Goal: Communication & Community: Answer question/provide support

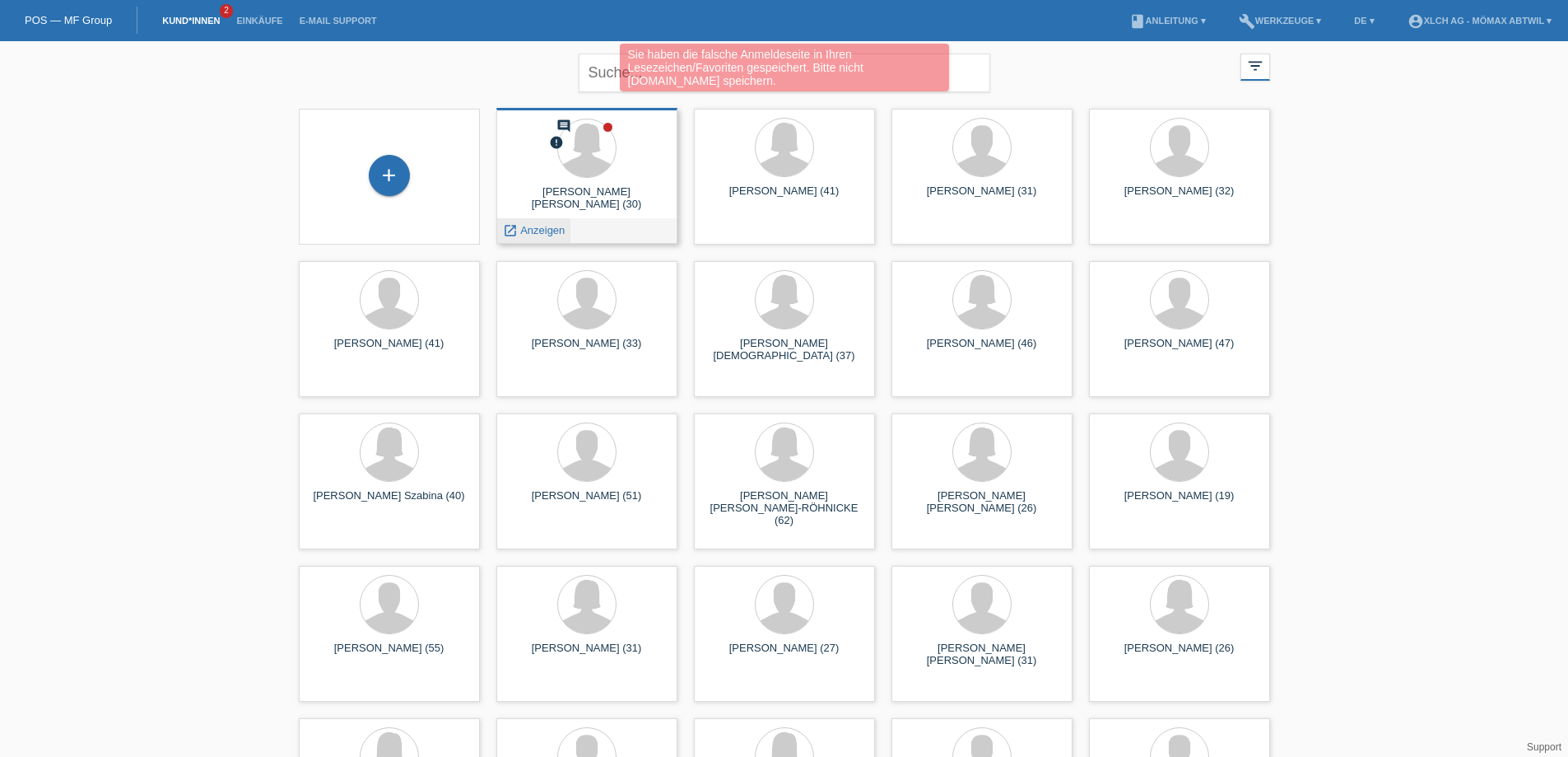
click at [568, 235] on div "launch Anzeigen" at bounding box center [533, 230] width 74 height 25
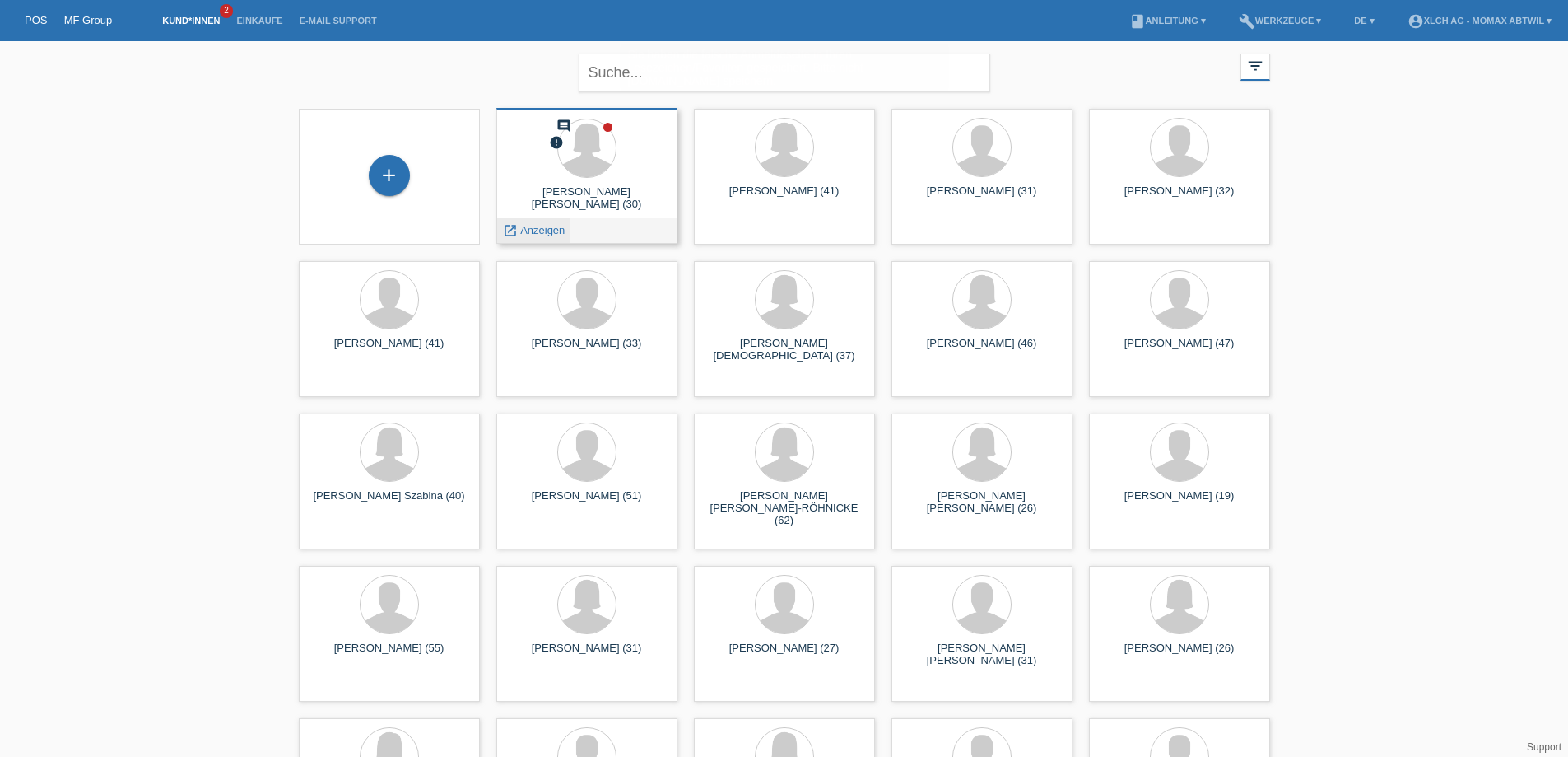
click at [550, 233] on span "Anzeigen" at bounding box center [542, 230] width 45 height 12
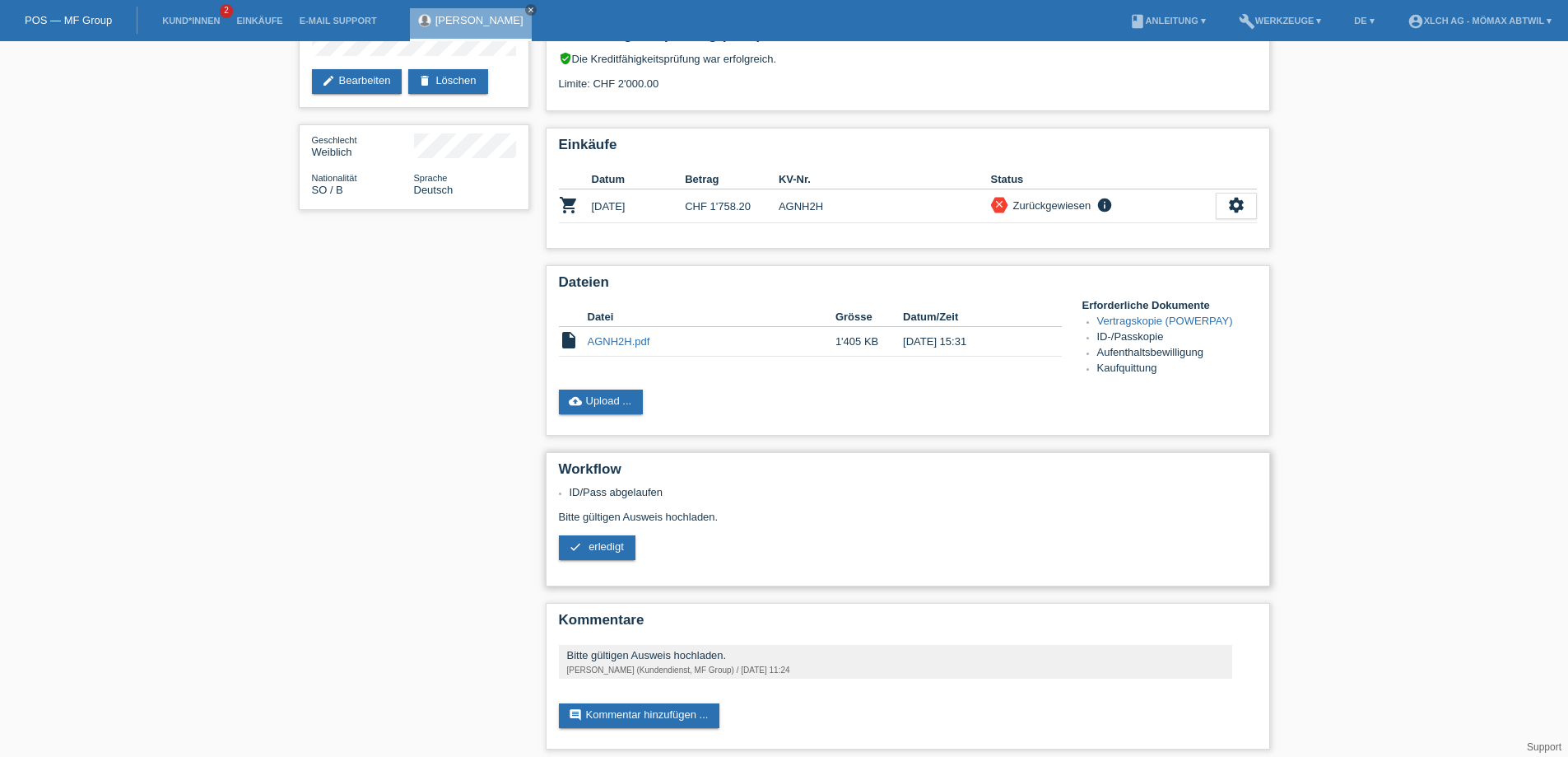
scroll to position [174, 0]
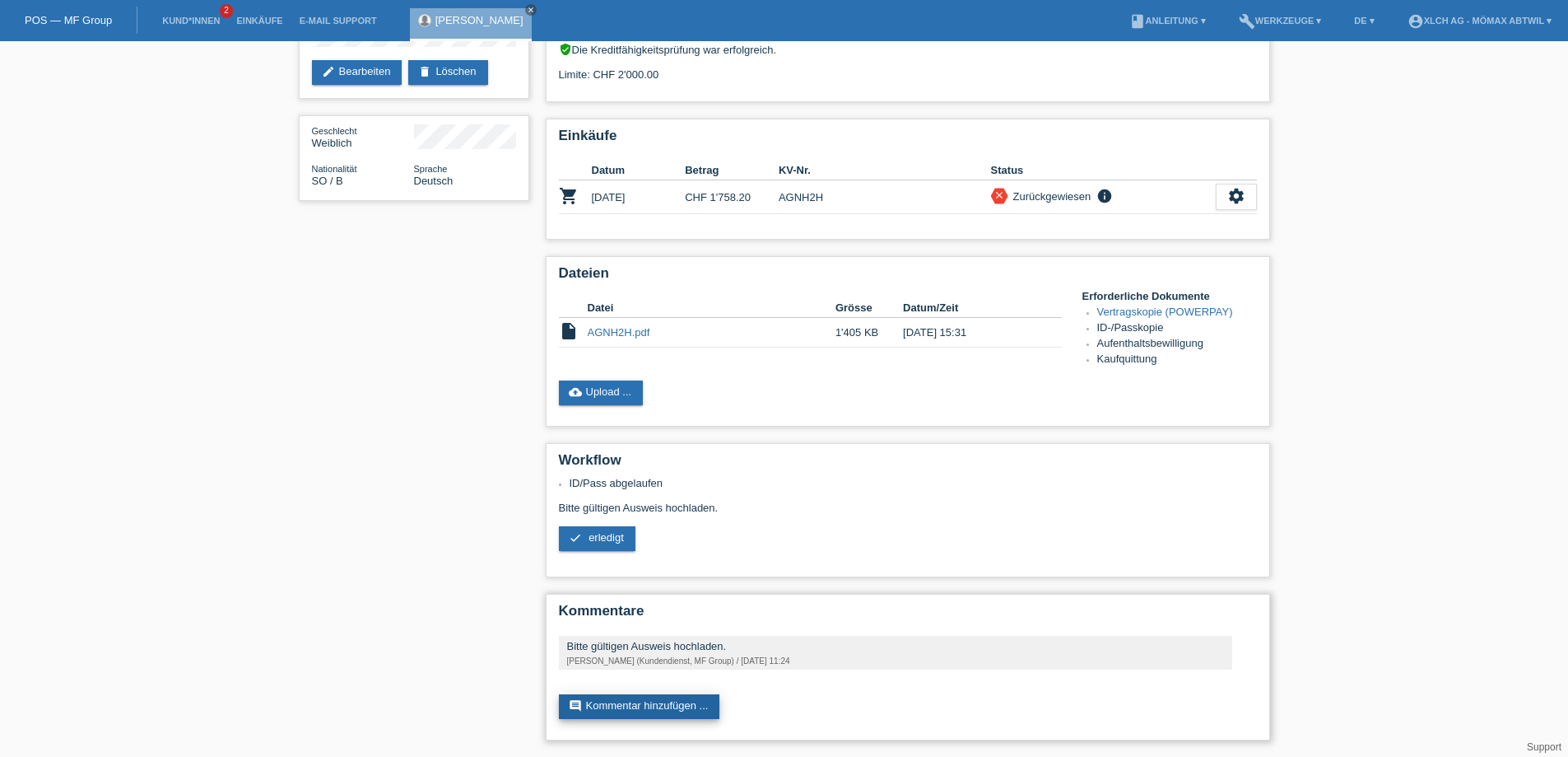
click at [580, 698] on link "comment Kommentar hinzufügen ..." at bounding box center [639, 706] width 161 height 25
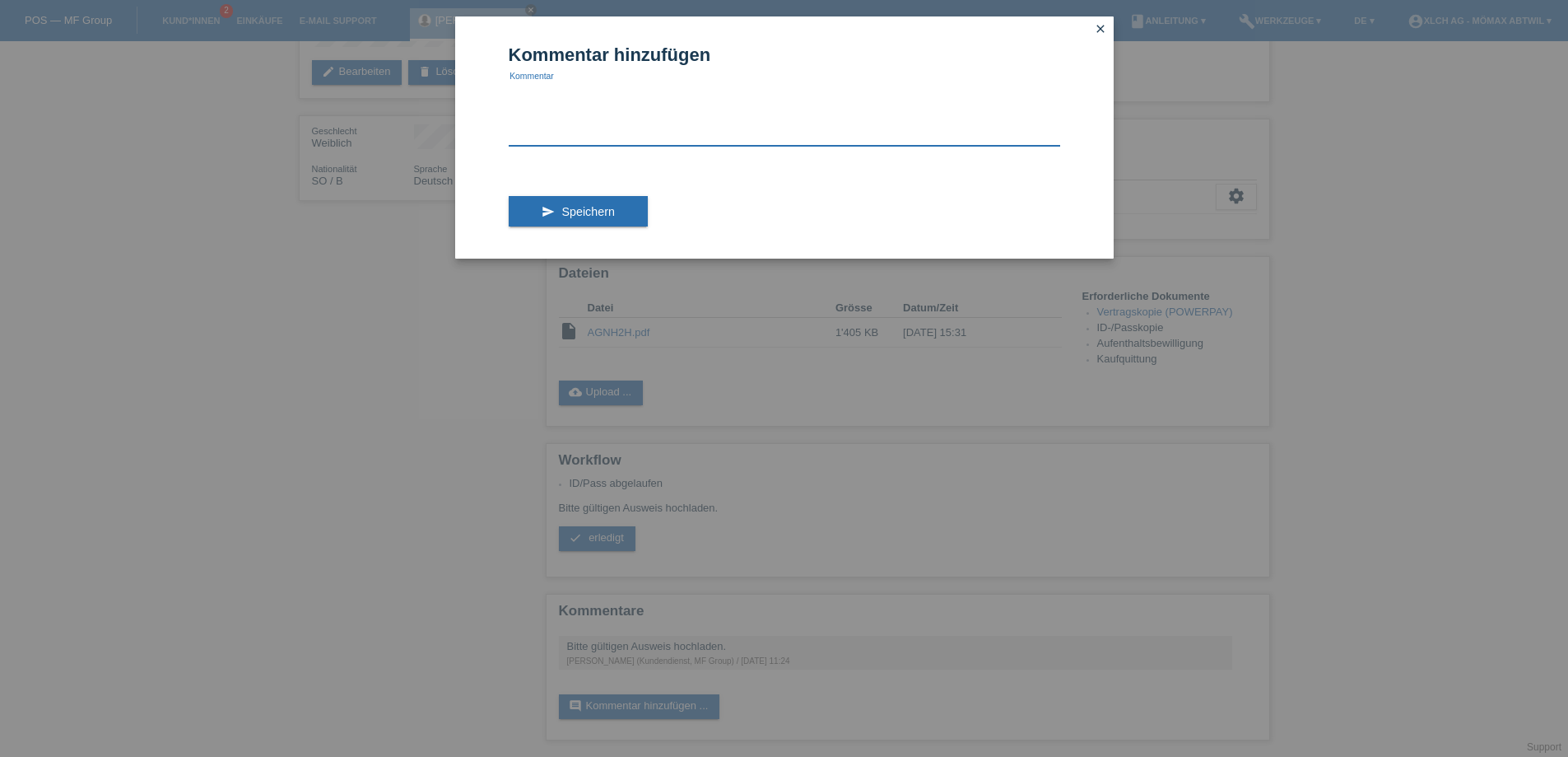
click at [575, 120] on textarea at bounding box center [784, 114] width 551 height 63
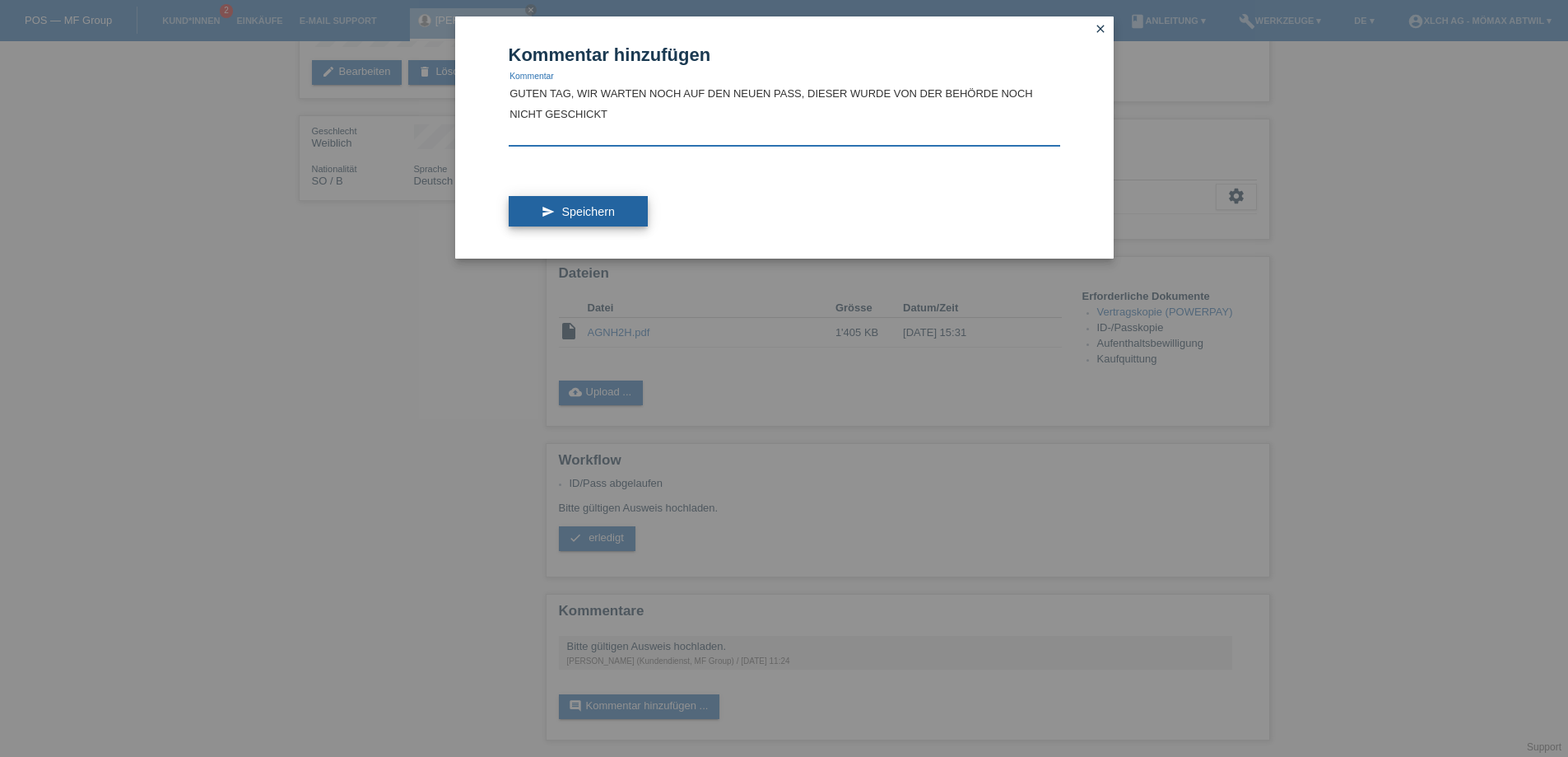
type textarea "GUTEN TAG, WIR WARTEN NOCH AUF DEN NEUEN PASS, DIESER WURDE VON DER BEHÖRDE NOC…"
click at [546, 208] on icon "send" at bounding box center [547, 211] width 13 height 13
